Goal: Task Accomplishment & Management: Manage account settings

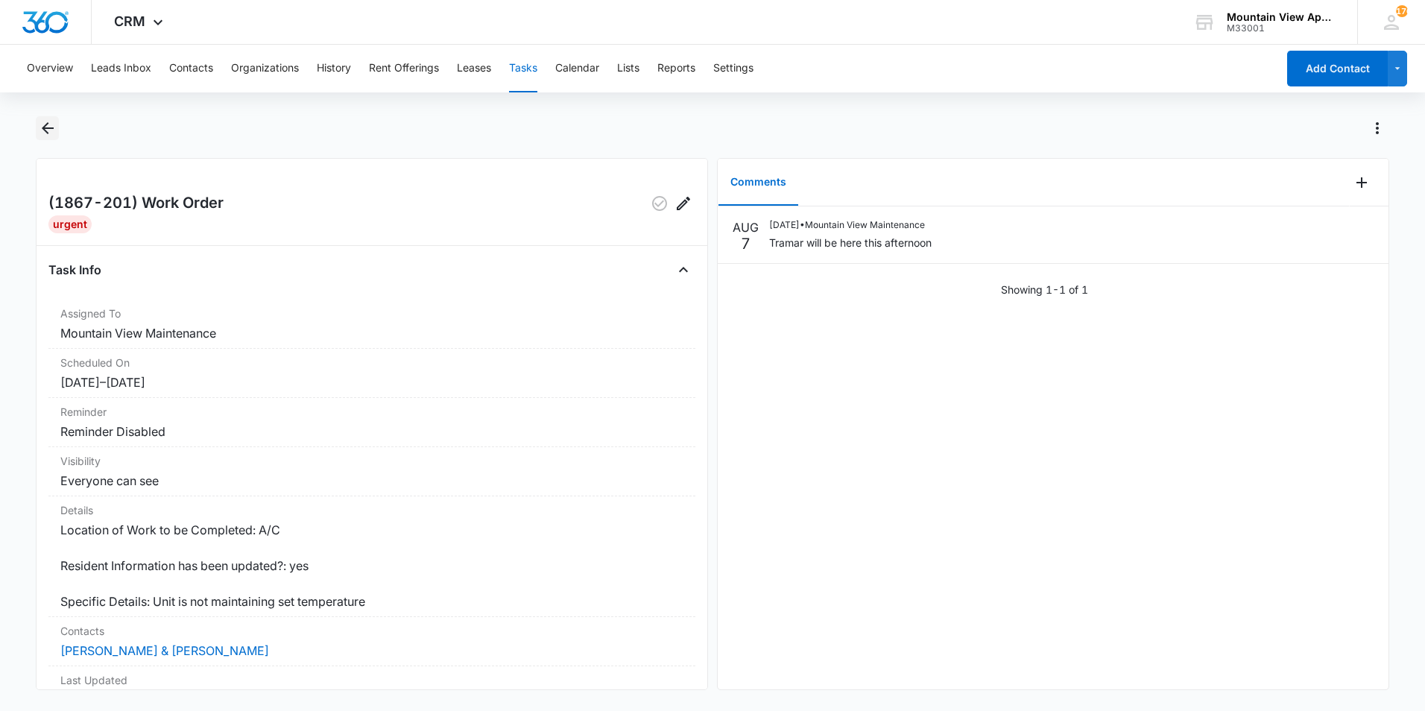
click at [50, 130] on icon "Back" at bounding box center [48, 128] width 18 height 18
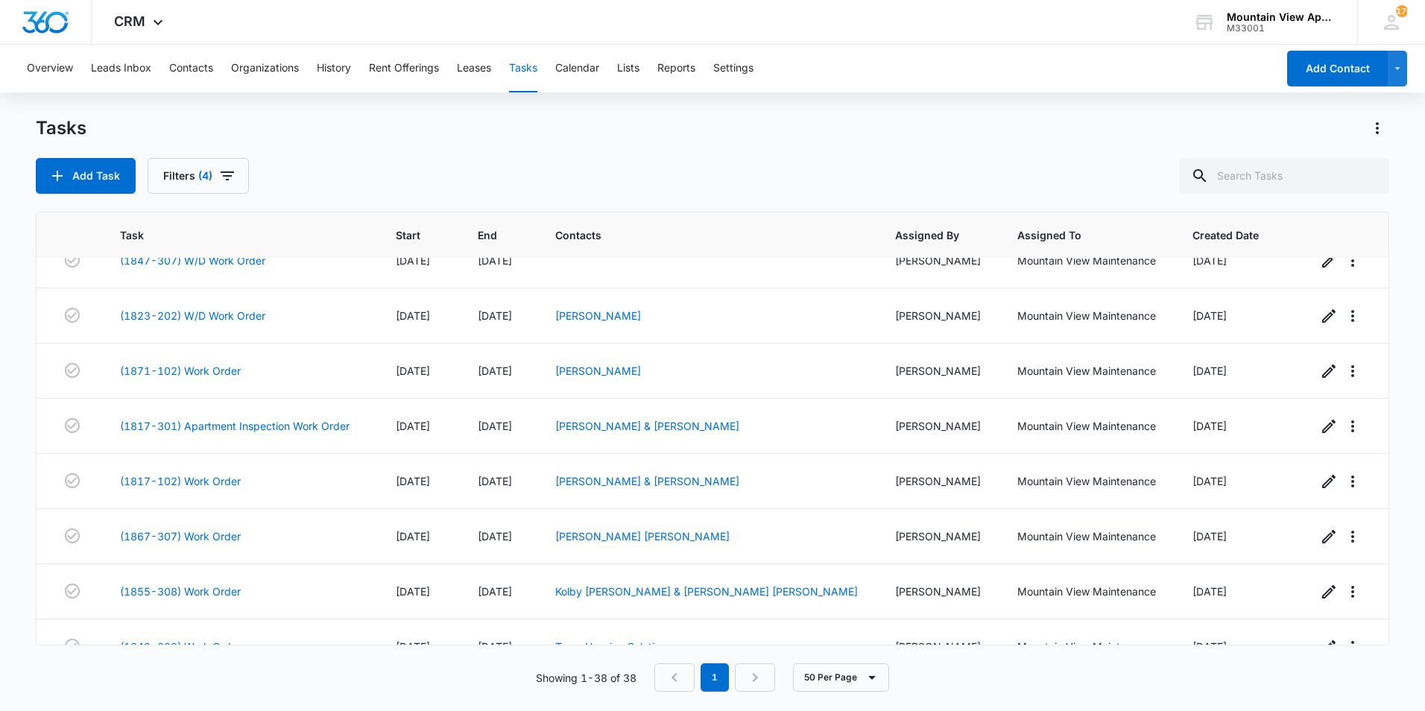
scroll to position [1113, 0]
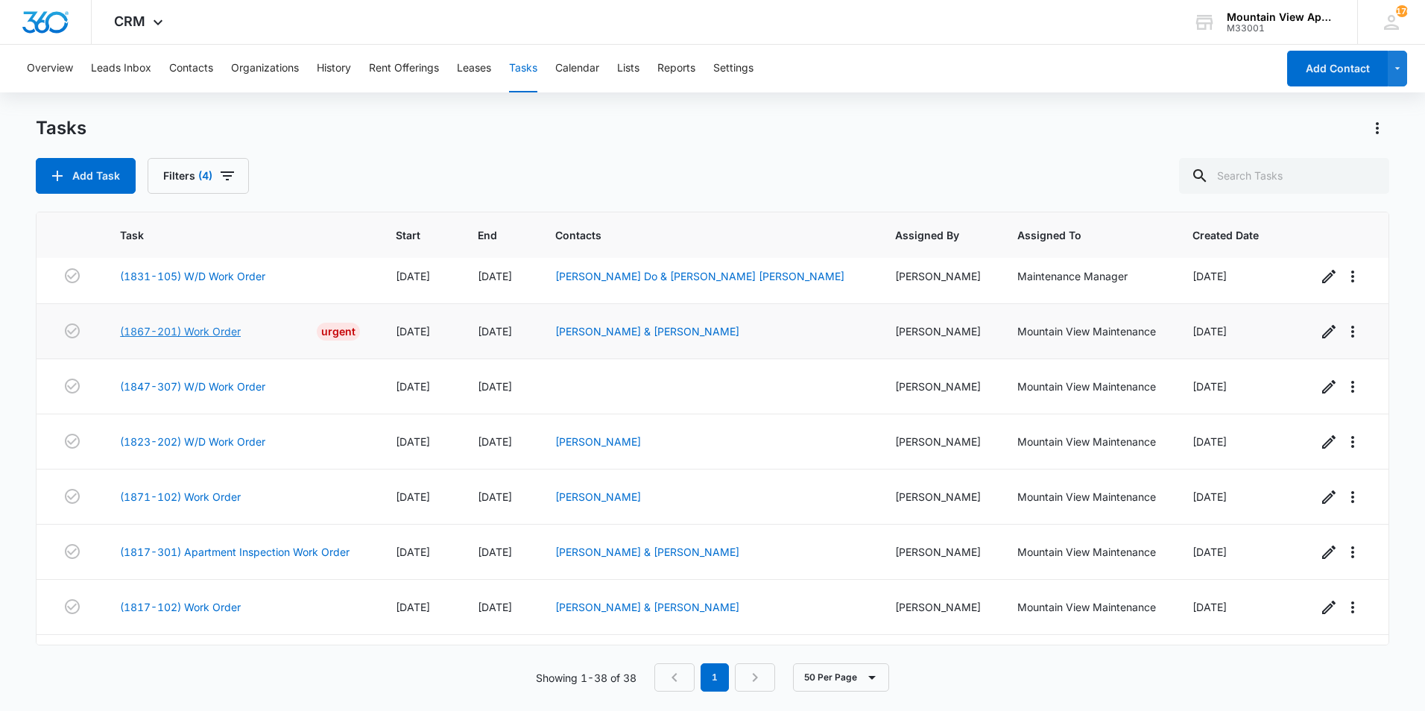
click at [239, 330] on link "(1867-201) Work Order" at bounding box center [180, 331] width 121 height 16
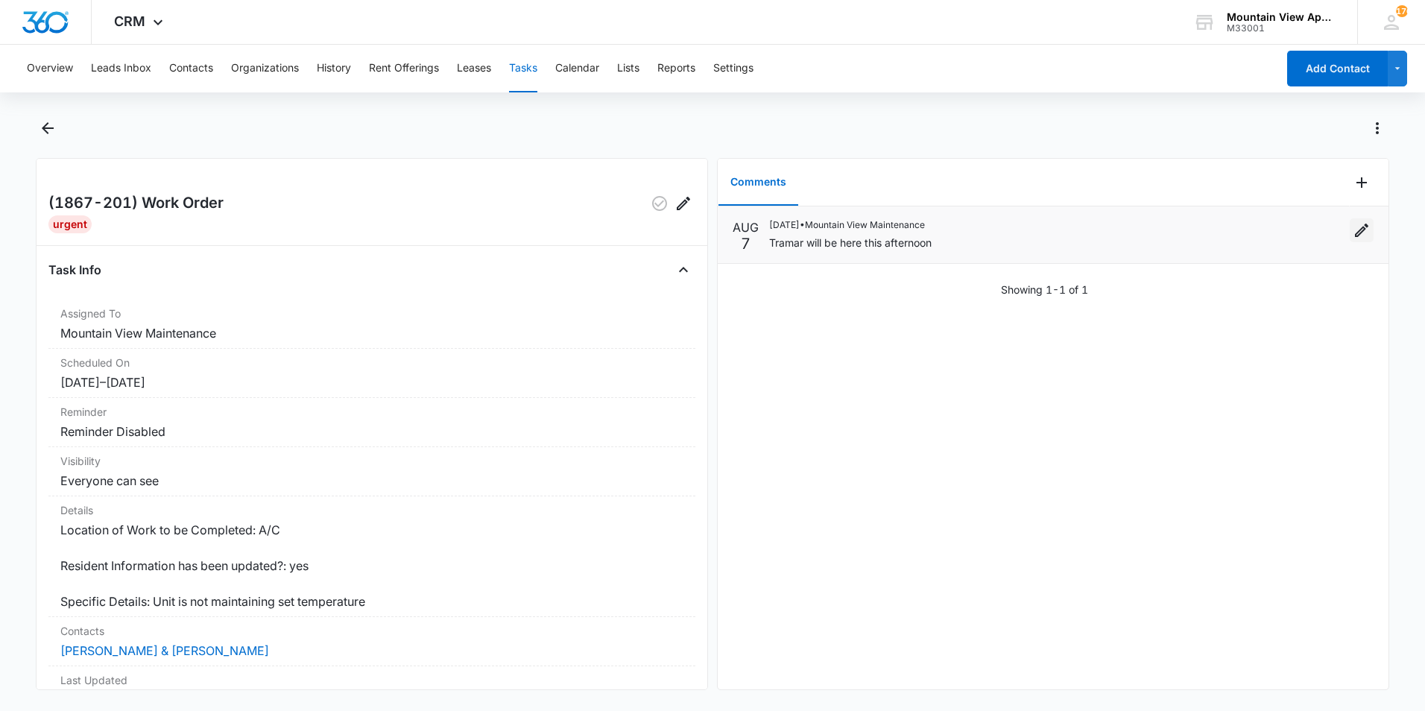
click at [1353, 230] on icon "Edit" at bounding box center [1362, 230] width 18 height 18
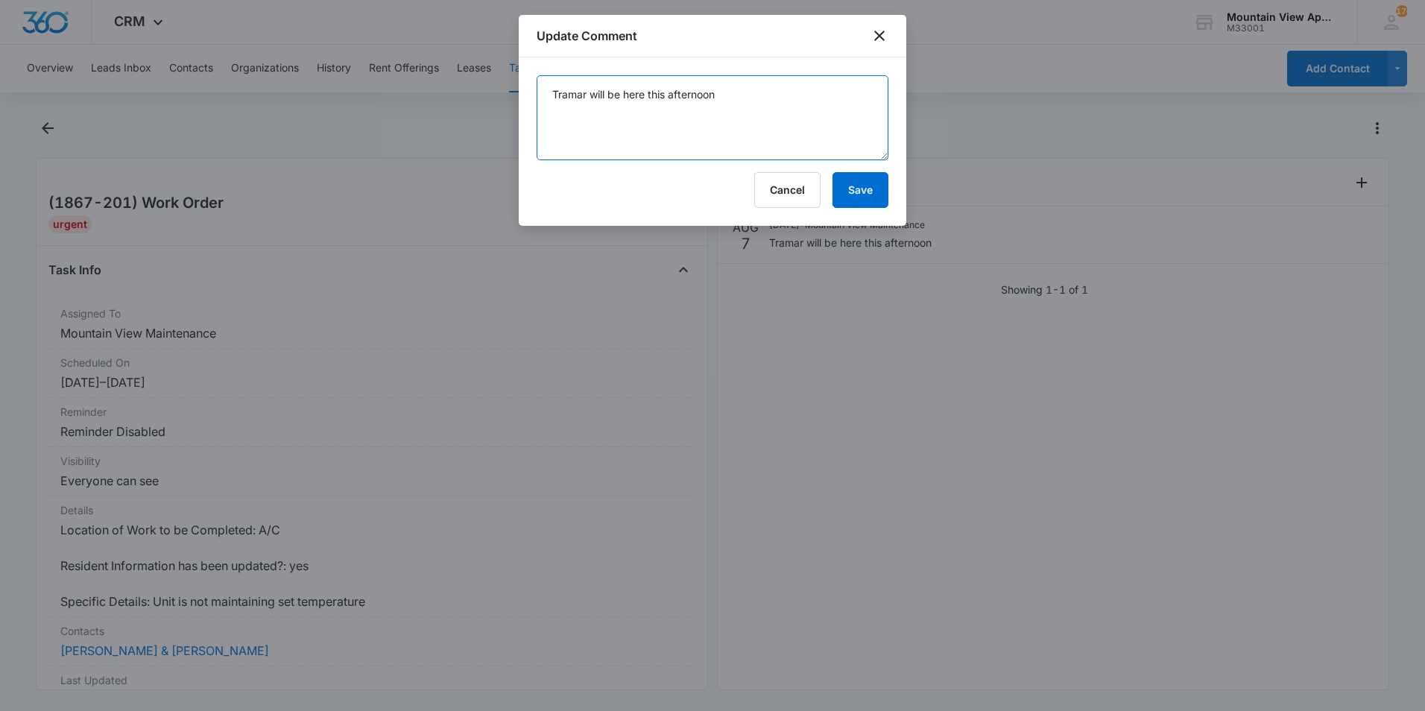
click at [560, 112] on textarea "Tramar will be here this afternoon" at bounding box center [713, 117] width 352 height 85
click at [725, 96] on textarea "Tramar will be here this afternoon" at bounding box center [713, 117] width 352 height 85
type textarea "Tramar will be here this afternoon.Tramar fixed"
click at [863, 193] on button "Save" at bounding box center [861, 190] width 56 height 36
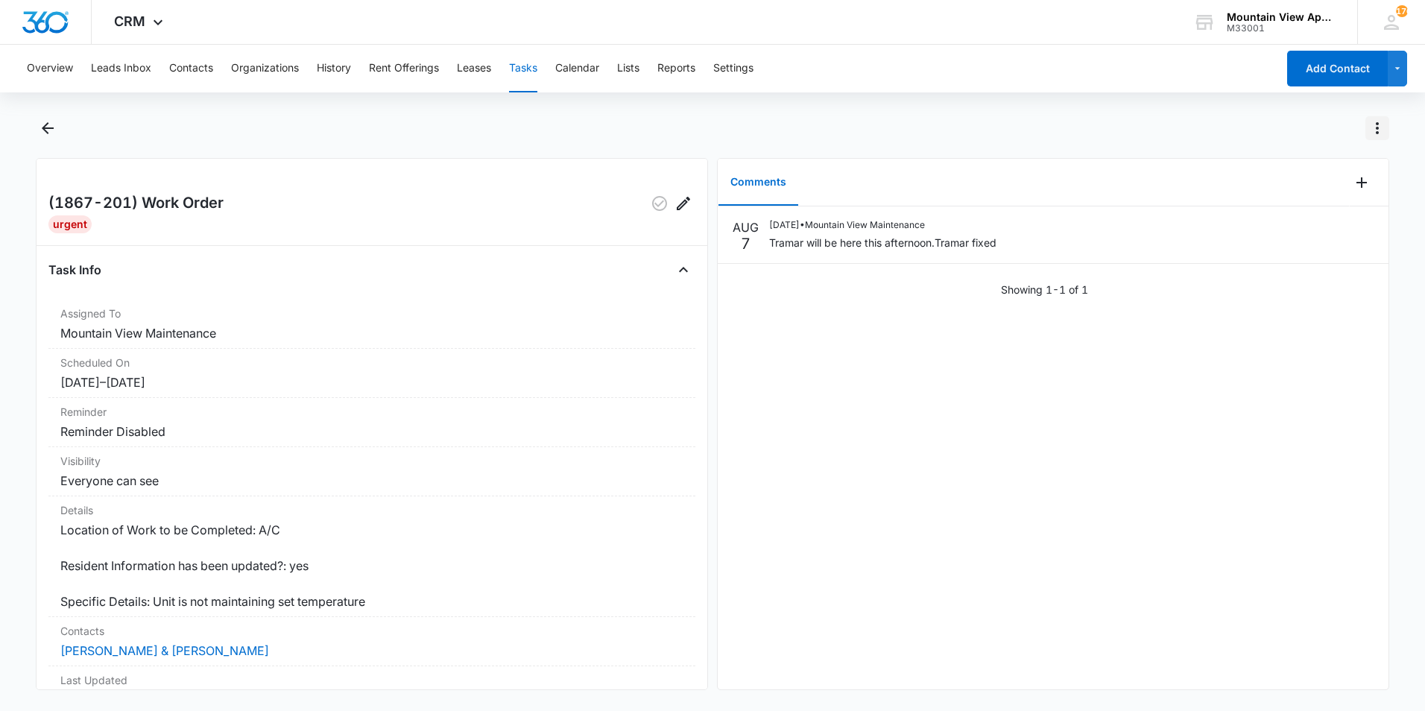
click at [1375, 127] on icon "Actions" at bounding box center [1378, 128] width 18 height 18
click at [1298, 190] on div "Mark Complete" at bounding box center [1304, 192] width 97 height 10
click at [52, 130] on icon "Back" at bounding box center [48, 128] width 18 height 18
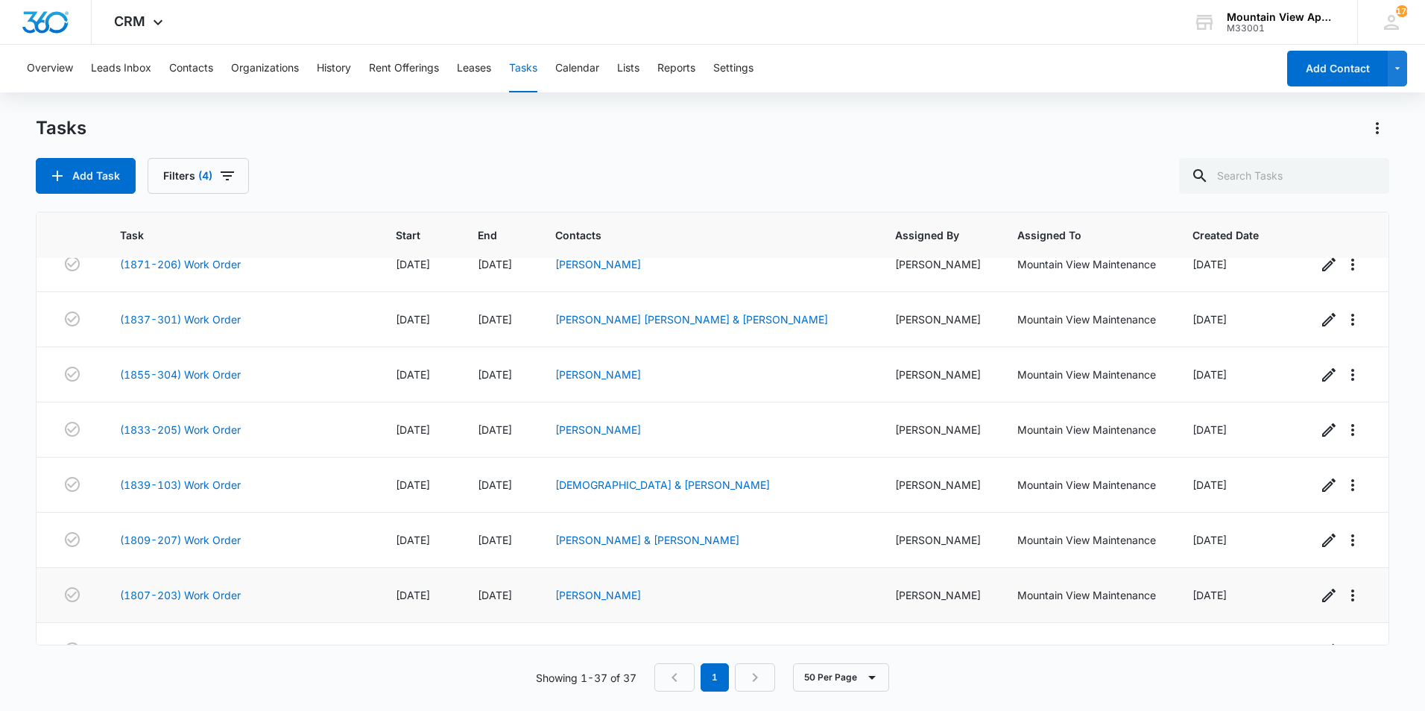
scroll to position [1654, 0]
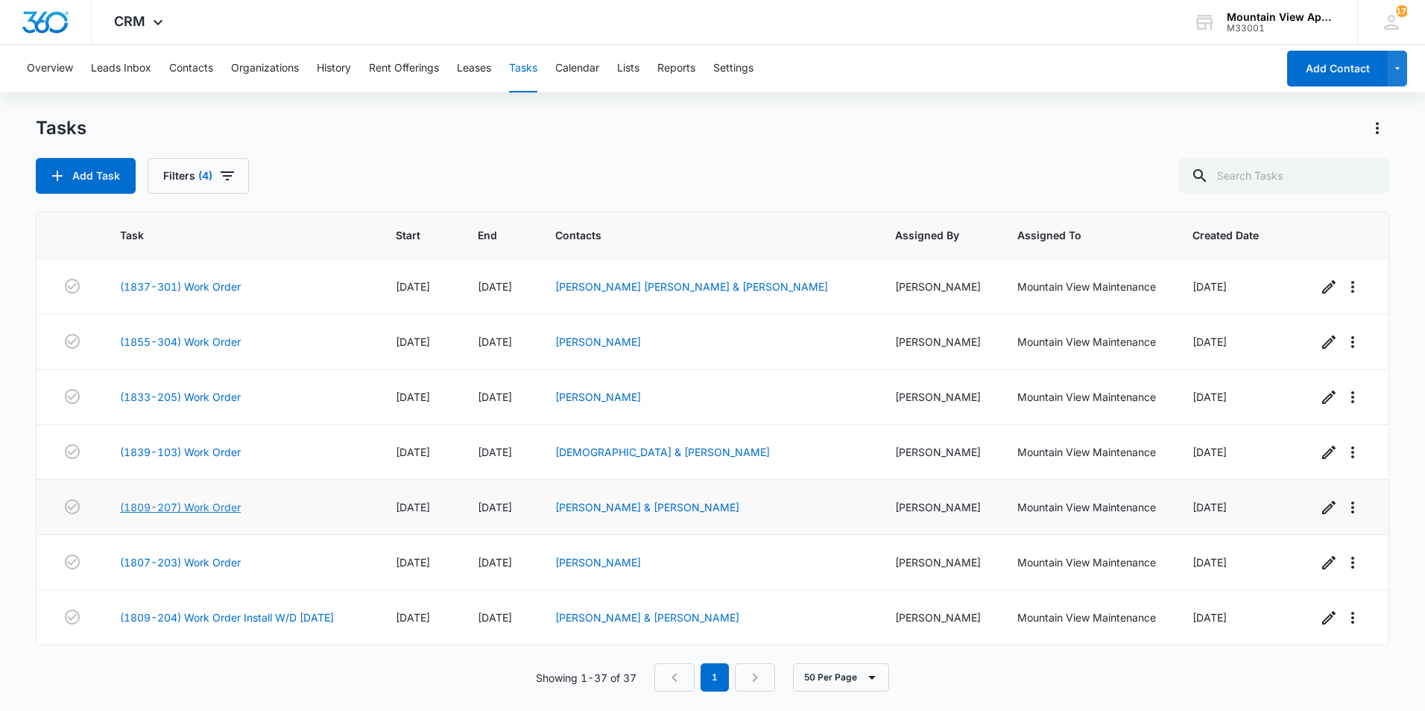
click at [156, 508] on link "(1809-207) Work Order" at bounding box center [180, 507] width 121 height 16
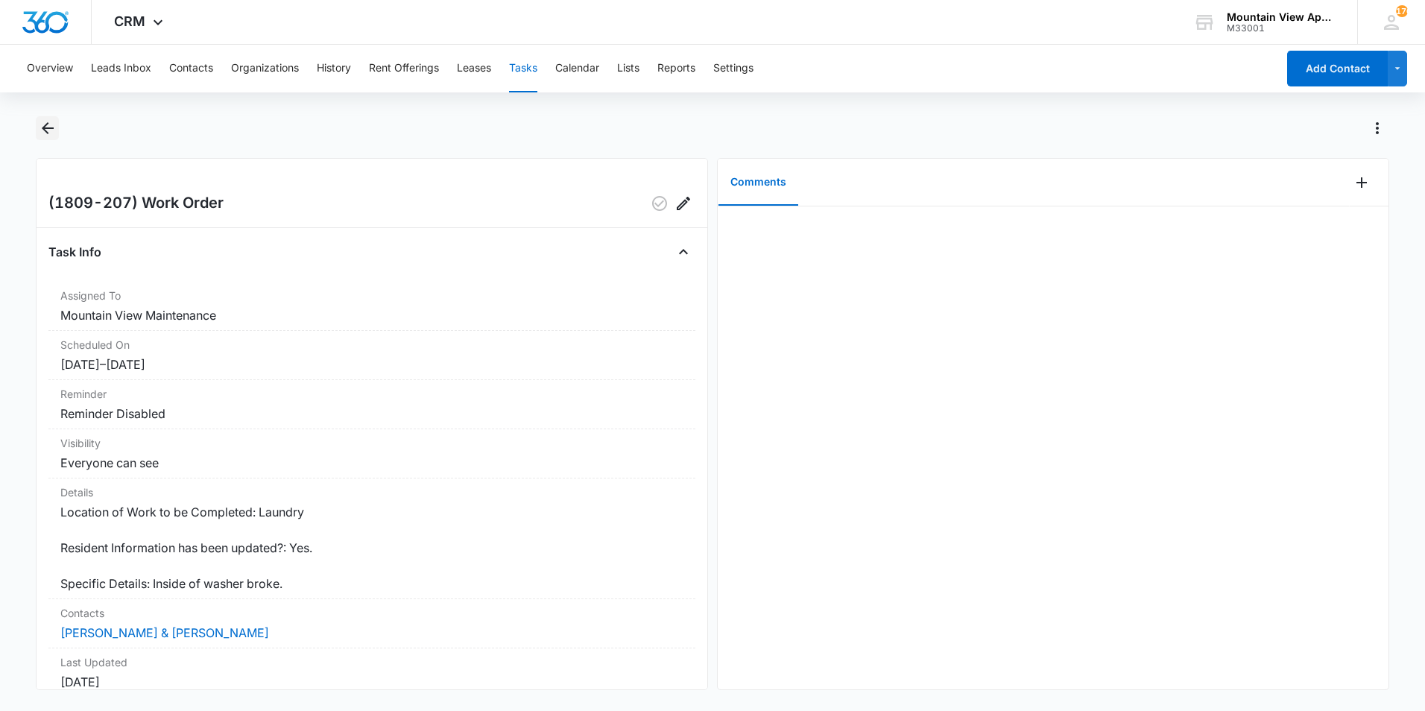
click at [51, 128] on icon "Back" at bounding box center [48, 128] width 12 height 12
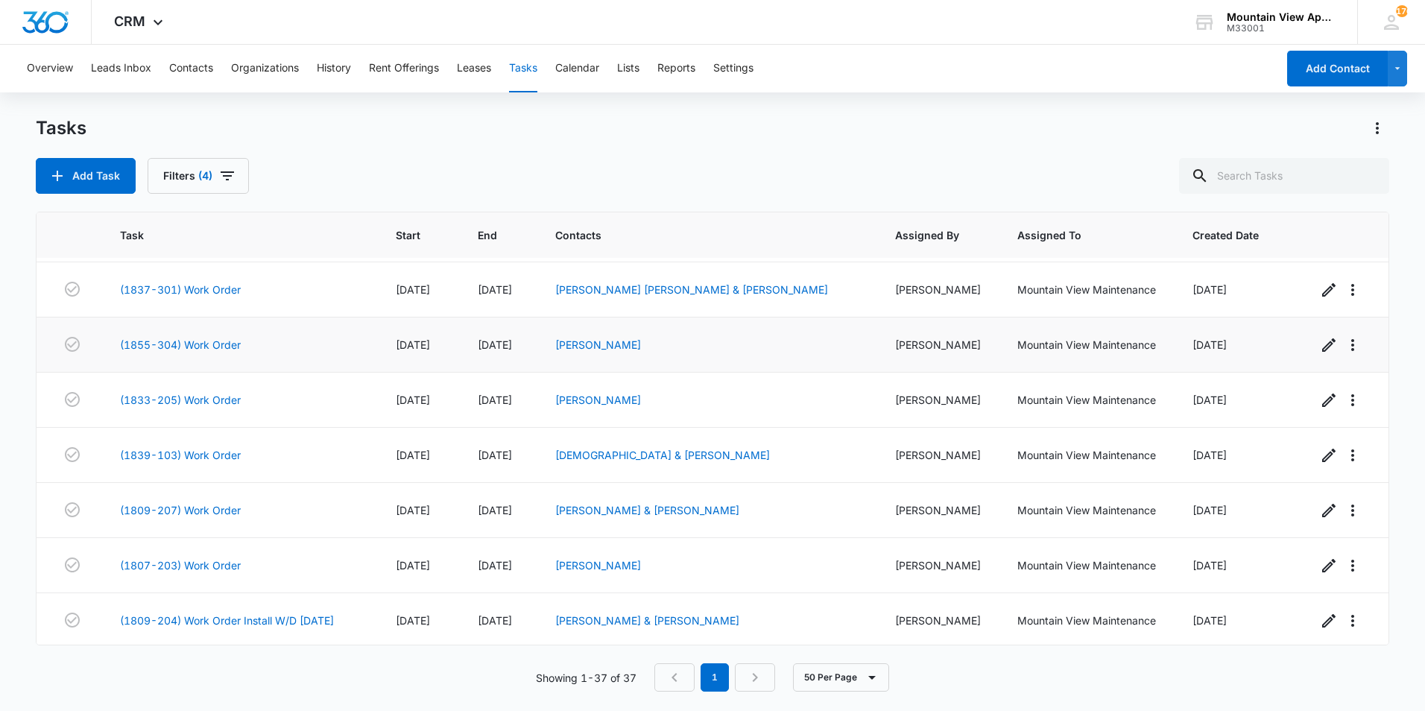
scroll to position [1654, 0]
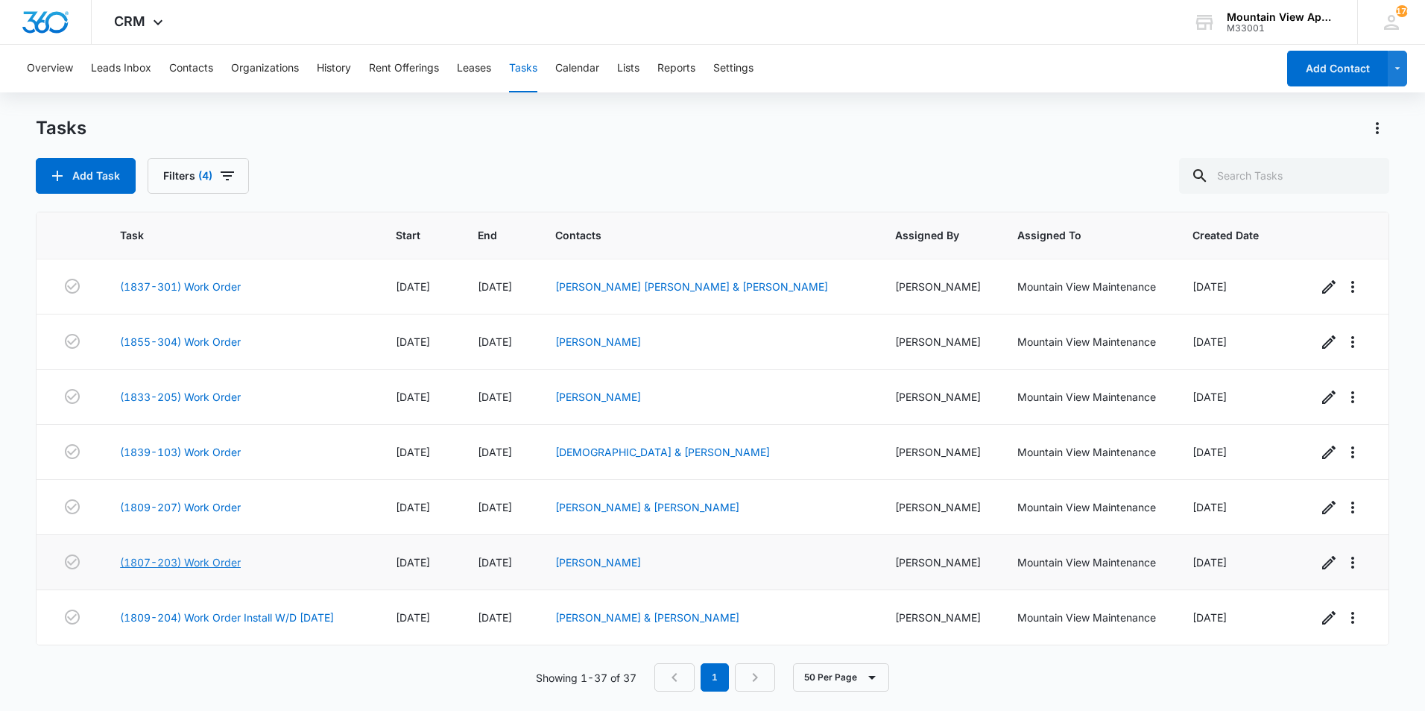
click at [192, 560] on link "(1807-203) Work Order" at bounding box center [180, 563] width 121 height 16
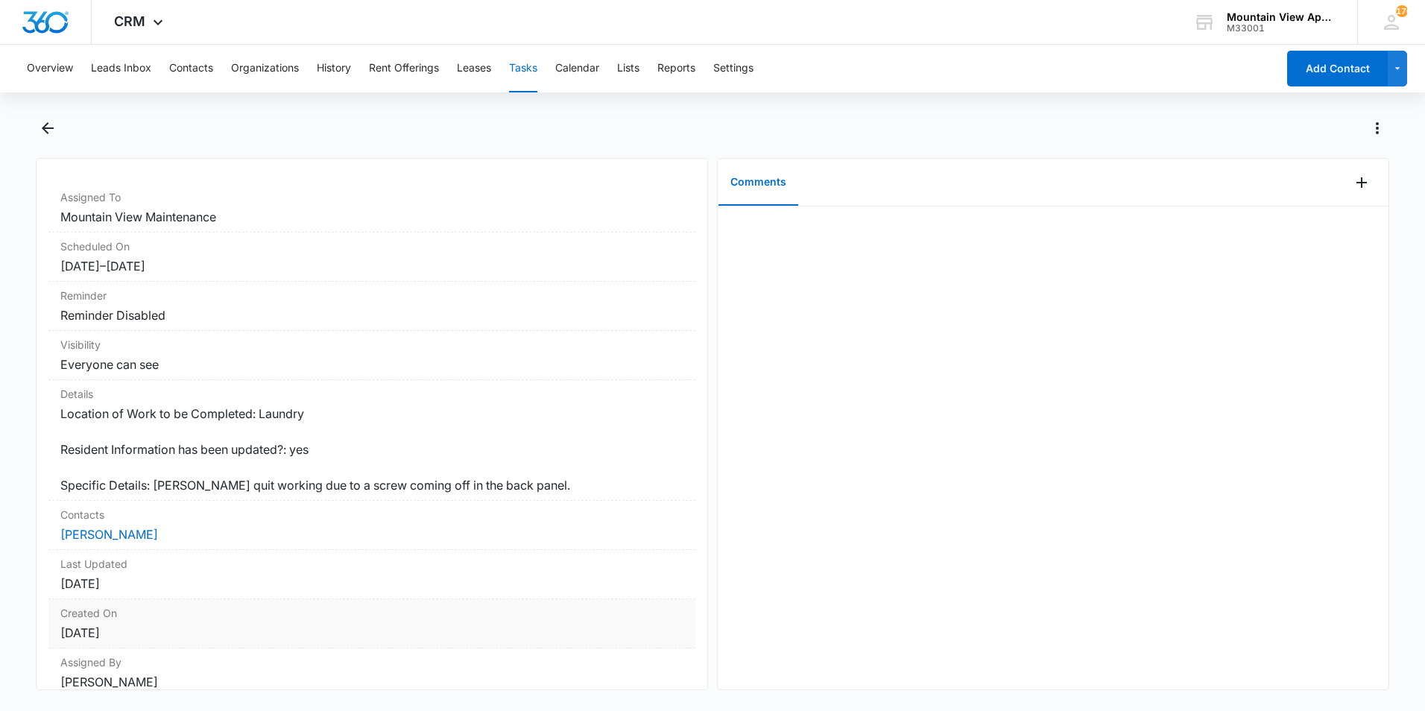
scroll to position [11, 0]
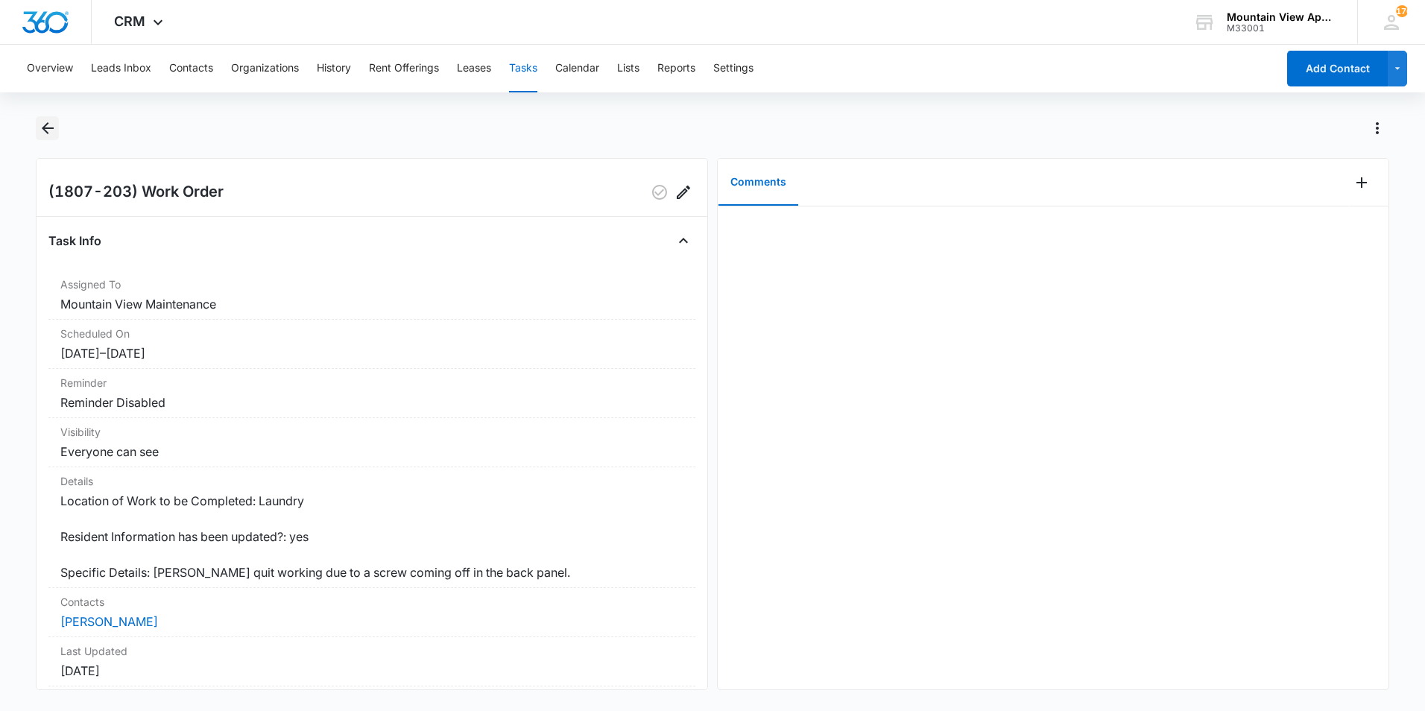
click at [49, 133] on icon "Back" at bounding box center [48, 128] width 18 height 18
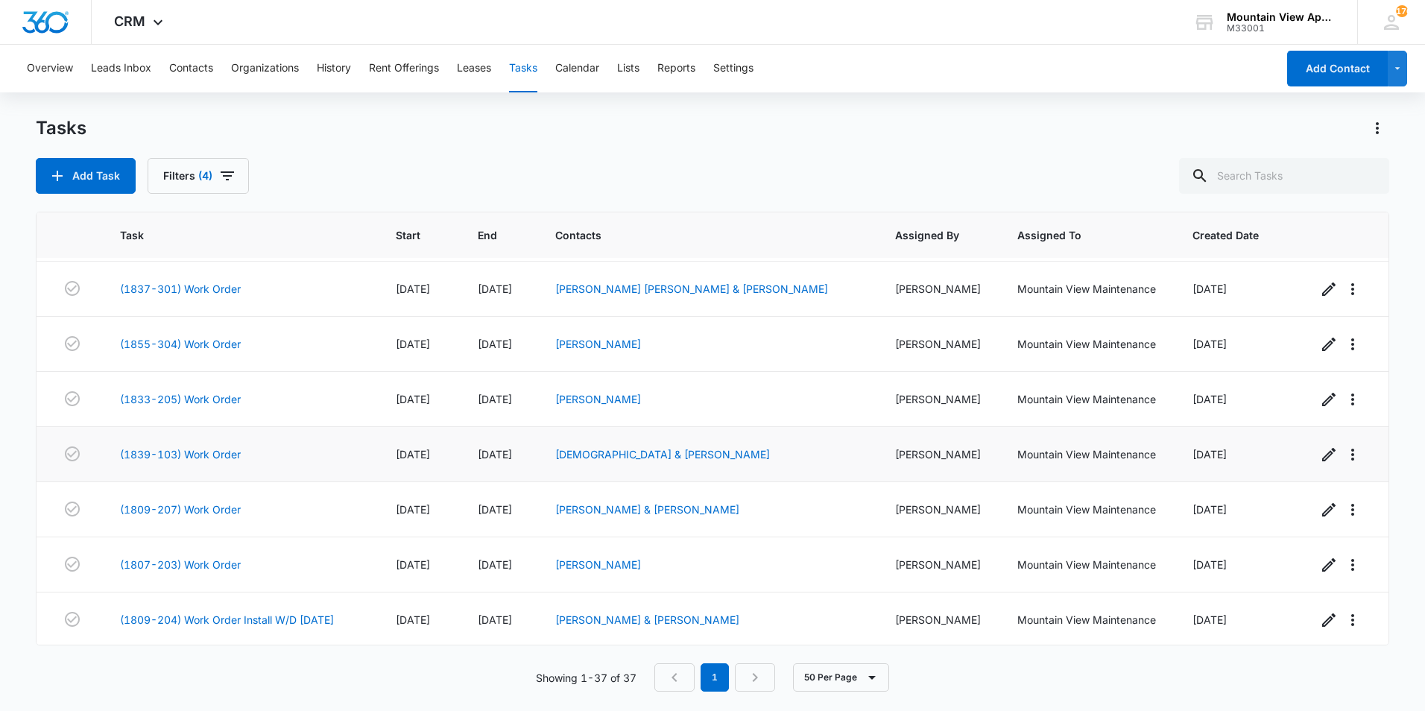
scroll to position [1654, 0]
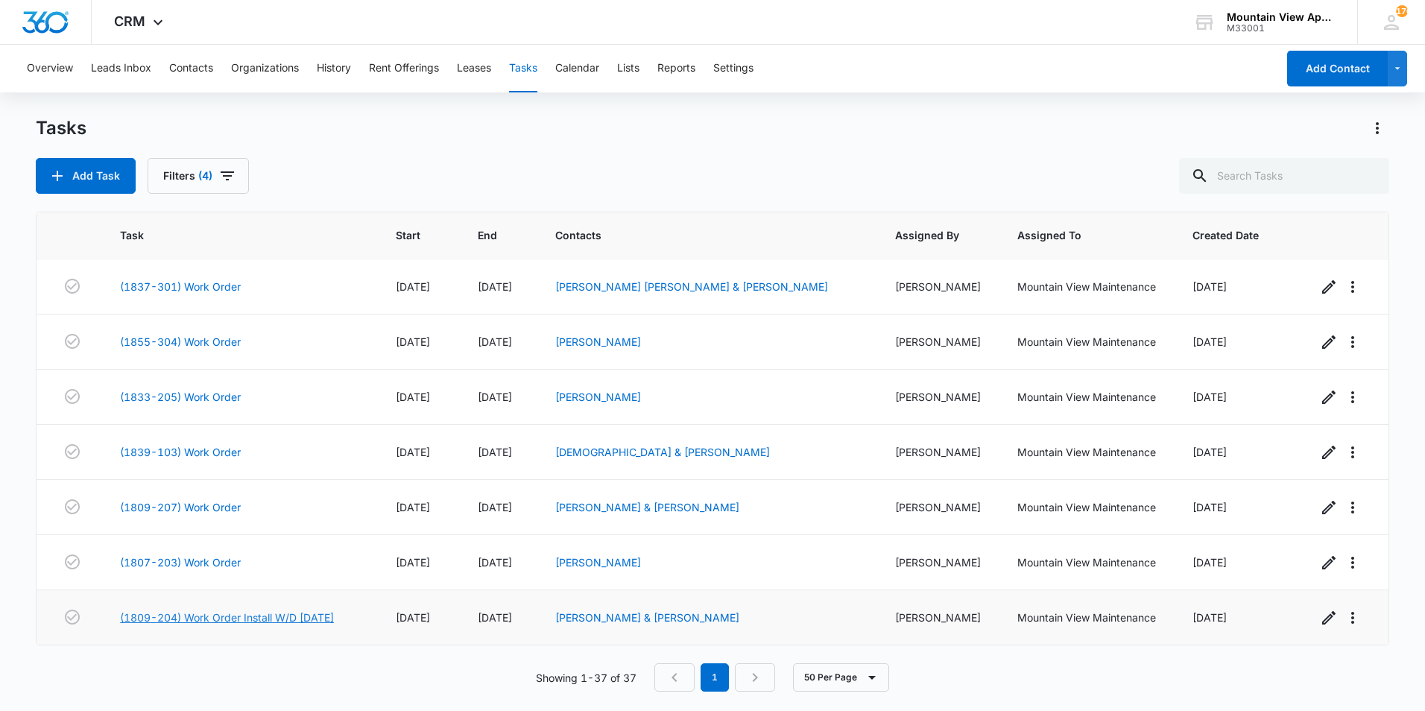
click at [234, 616] on link "(1809-204) Work Order Install W/D [DATE]" at bounding box center [227, 618] width 214 height 16
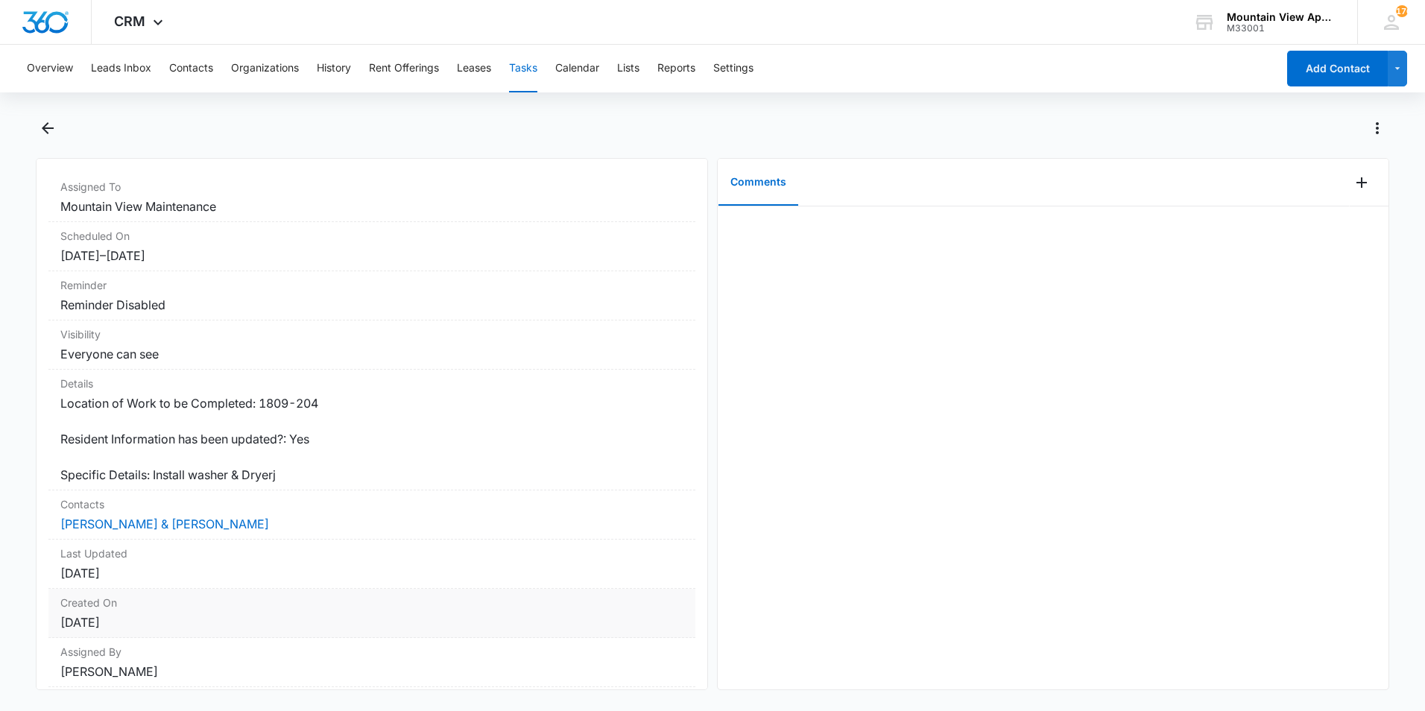
scroll to position [86, 0]
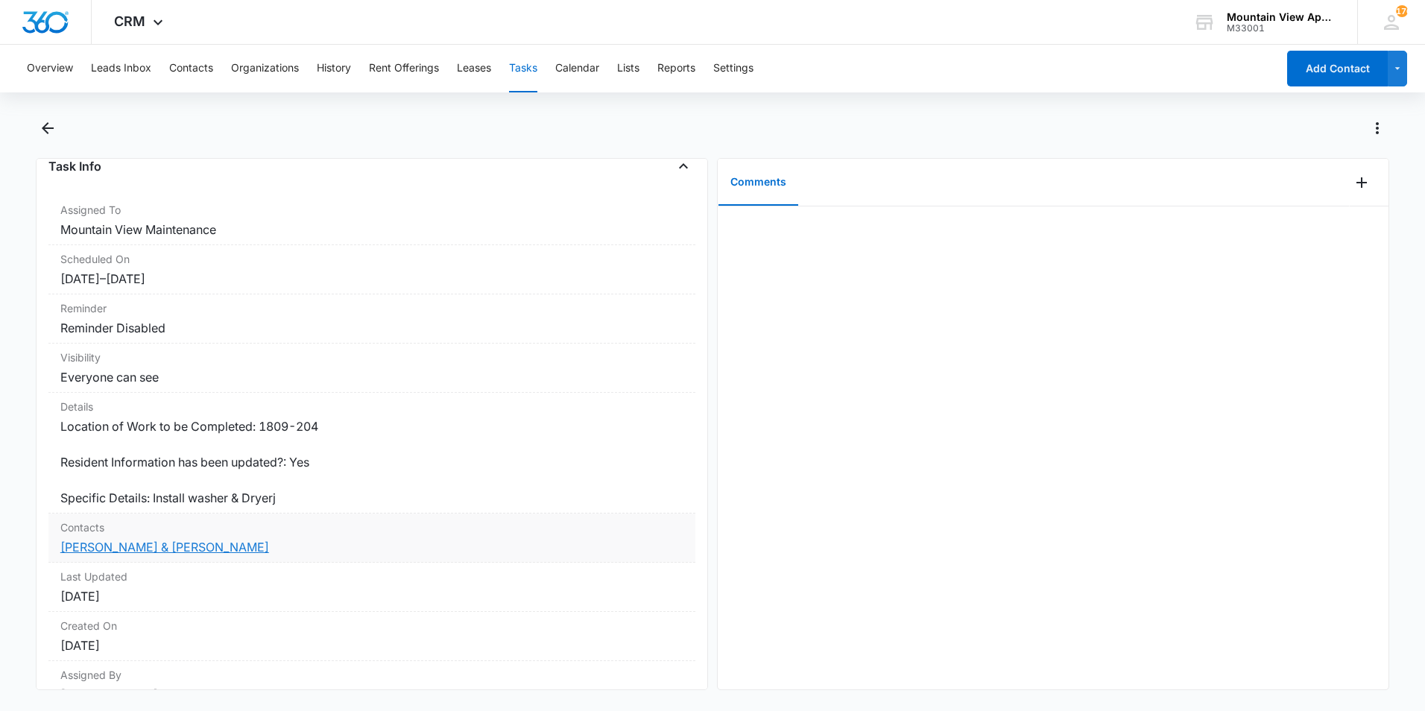
click at [185, 547] on link "[PERSON_NAME] & [PERSON_NAME]" at bounding box center [164, 547] width 209 height 15
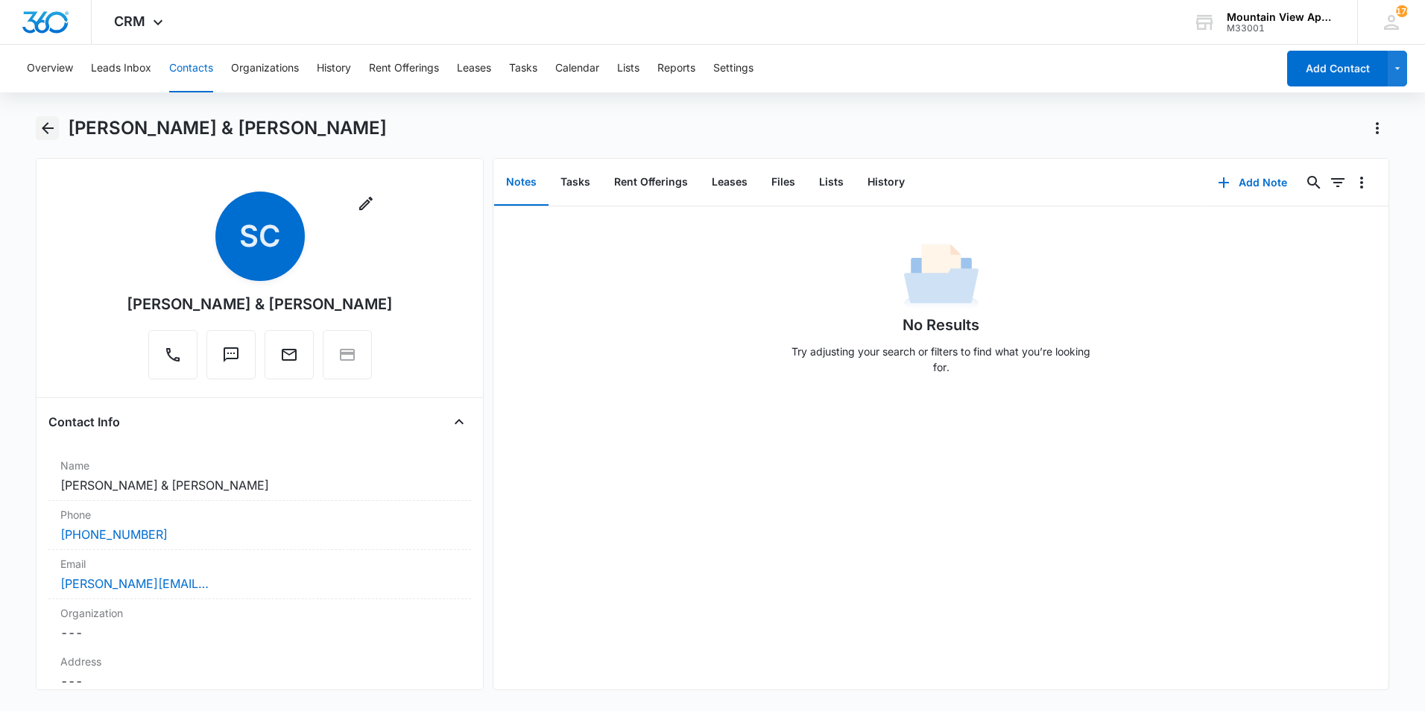
click at [48, 127] on icon "Back" at bounding box center [48, 128] width 18 height 18
